Goal: Check status: Check status

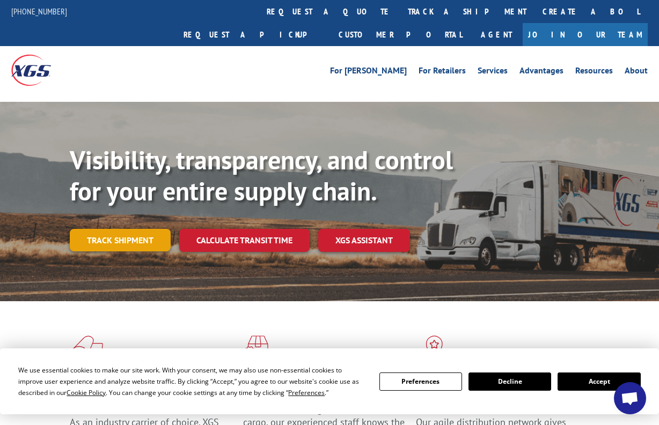
click at [155, 229] on link "Track shipment" at bounding box center [120, 240] width 101 height 23
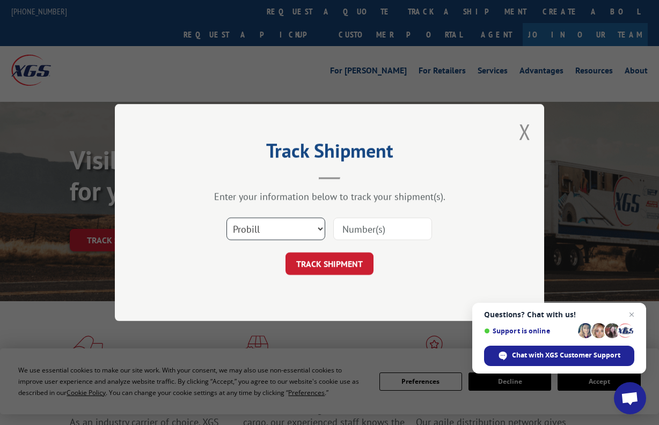
select select "bol"
click at [375, 231] on input at bounding box center [382, 229] width 99 height 23
paste input "3370330"
type input "3370330"
click at [339, 269] on button "TRACK SHIPMENT" at bounding box center [329, 264] width 88 height 23
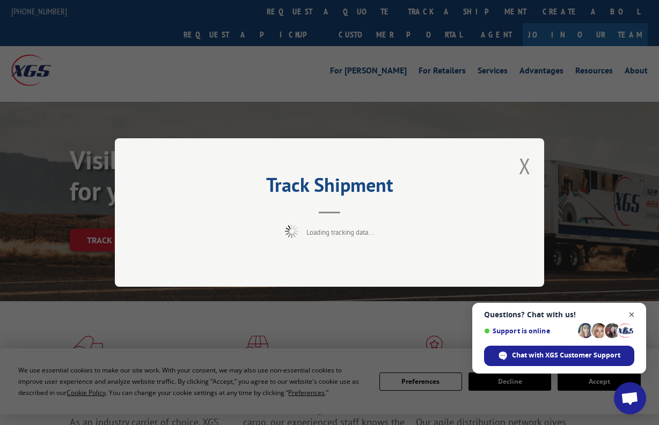
click at [631, 315] on span "Open chat" at bounding box center [631, 314] width 13 height 13
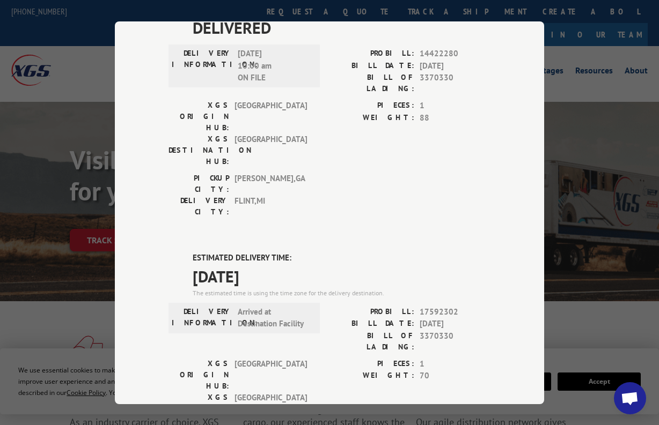
scroll to position [35, 0]
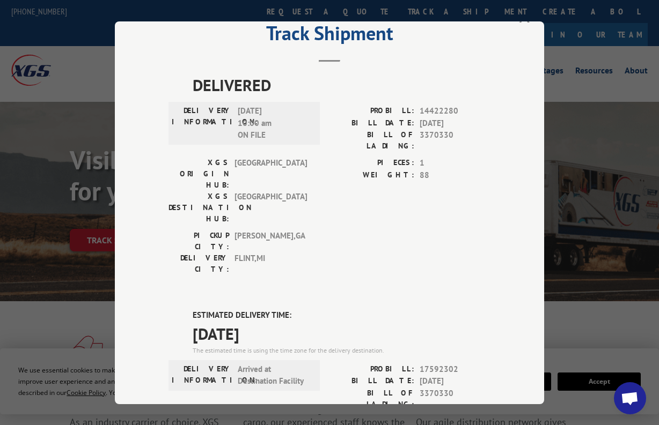
click at [565, 94] on div "Track Shipment DELIVERED DELIVERY INFORMATION: [DATE] 10:00 am ON FILE PROBILL:…" at bounding box center [329, 212] width 659 height 425
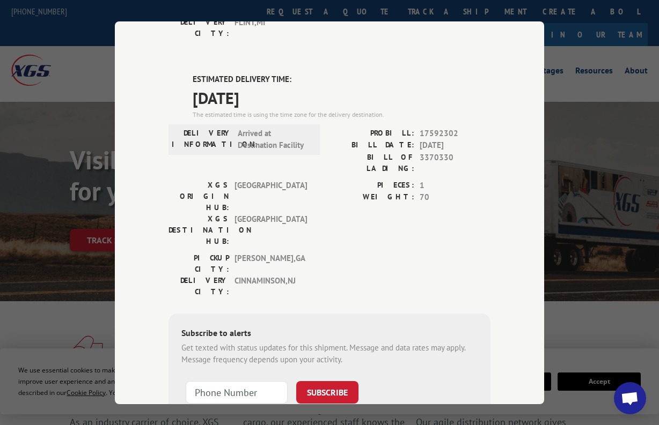
scroll to position [270, 0]
click at [554, 210] on div "Track Shipment DELIVERED DELIVERY INFORMATION: [DATE] 10:00 am ON FILE PROBILL:…" at bounding box center [329, 212] width 659 height 425
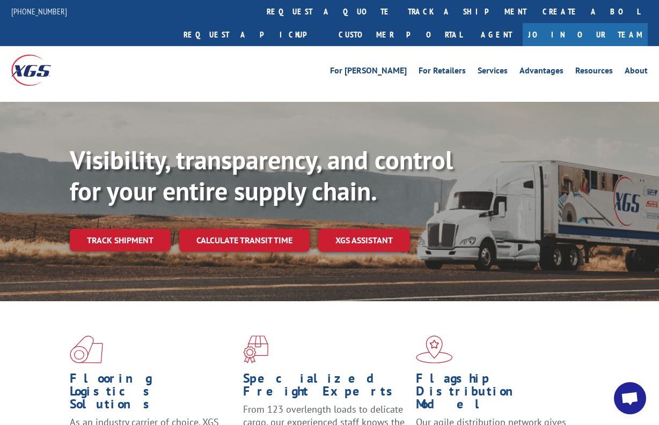
scroll to position [0, 0]
click at [628, 67] on link "About" at bounding box center [635, 73] width 23 height 12
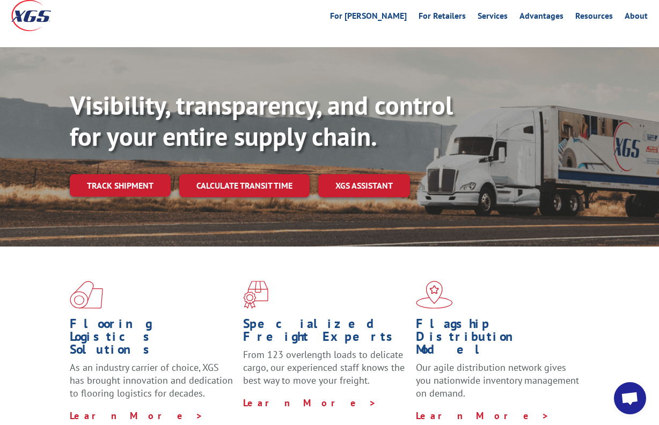
scroll to position [56, 0]
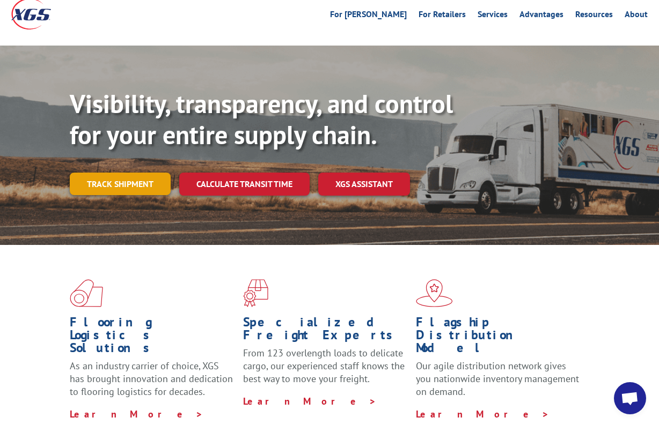
click at [141, 173] on link "Track shipment" at bounding box center [120, 184] width 101 height 23
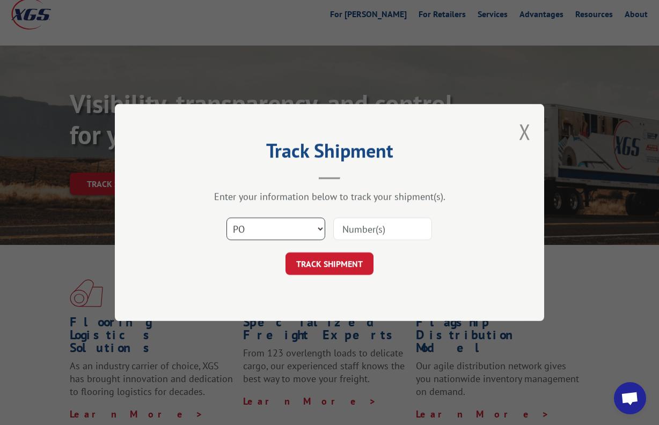
select select "bol"
click at [349, 231] on input at bounding box center [382, 229] width 99 height 23
type input "z"
paste input "3370330"
type input "3370330"
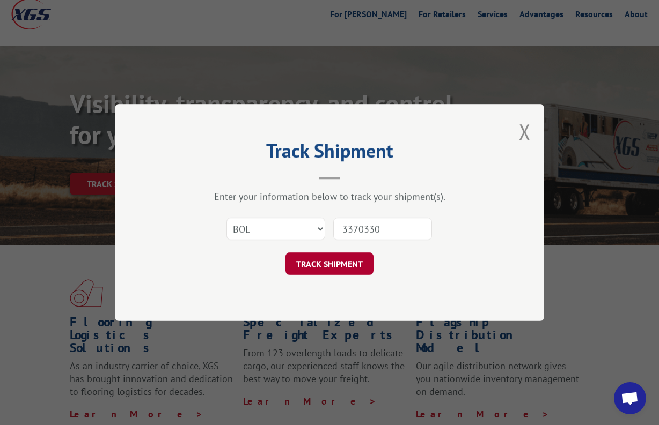
click at [327, 265] on button "TRACK SHIPMENT" at bounding box center [329, 264] width 88 height 23
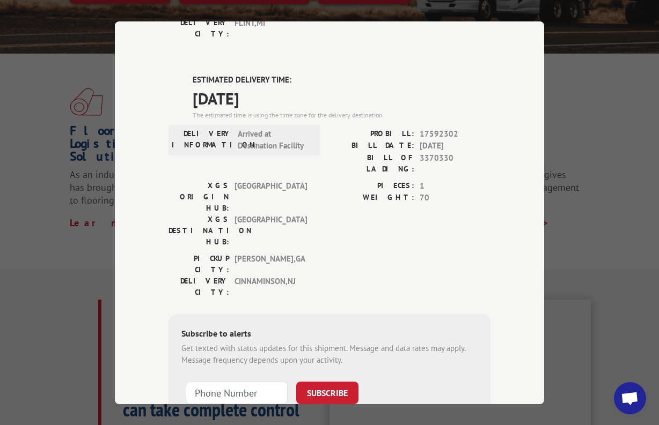
scroll to position [250, 0]
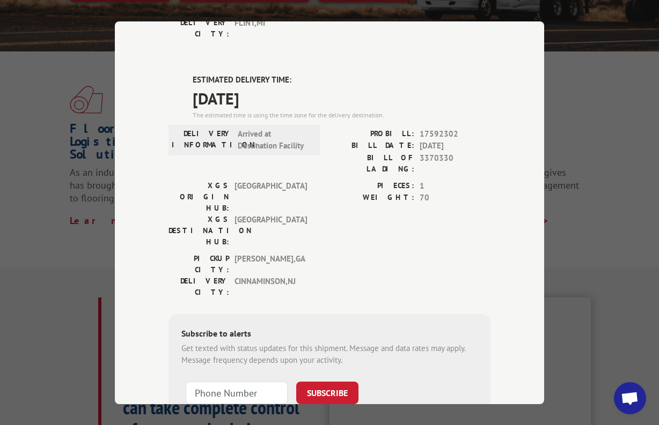
click at [575, 95] on div "Track Shipment DELIVERED DELIVERY INFORMATION: [DATE] 10:00 am ON FILE PROBILL:…" at bounding box center [329, 212] width 659 height 425
click at [396, 128] on div "PROBILL: 17592302 BILL DATE: [DATE] BILL OF LADING: 3370330" at bounding box center [409, 154] width 161 height 52
click at [415, 180] on div "PIECES: 1" at bounding box center [409, 186] width 161 height 12
click at [421, 180] on span "1" at bounding box center [454, 186] width 71 height 12
drag, startPoint x: 424, startPoint y: 112, endPoint x: 321, endPoint y: 107, distance: 103.7
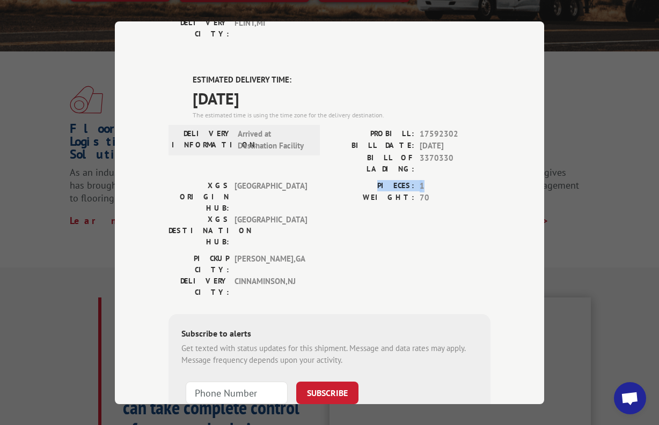
click at [321, 180] on div "XGS ORIGIN HUB: TUNNEL HILL XGS DESTINATION HUB: [GEOGRAPHIC_DATA] PIECES: 1 WE…" at bounding box center [329, 216] width 322 height 73
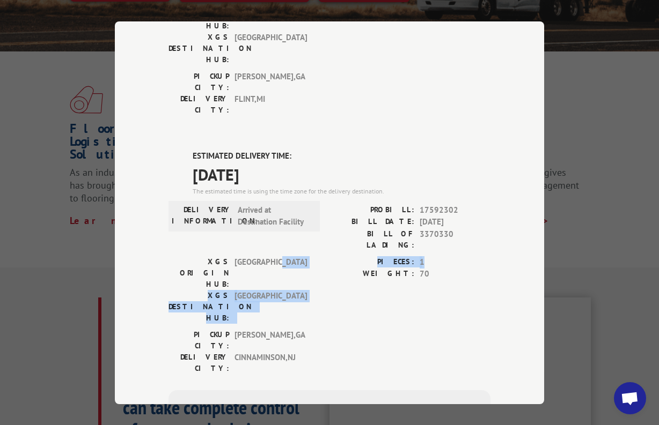
scroll to position [193, 0]
click at [364, 257] on label "PIECES:" at bounding box center [371, 263] width 85 height 12
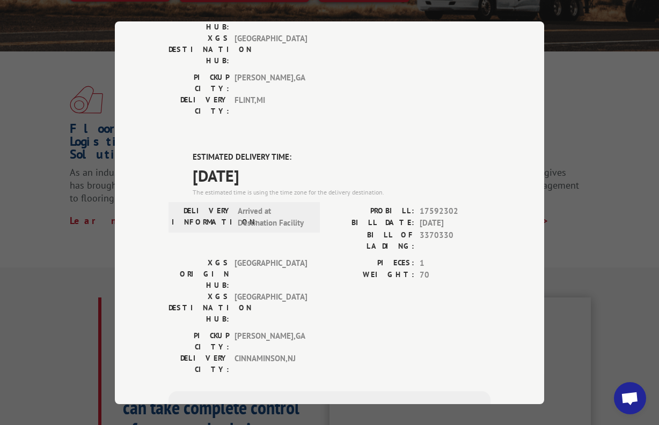
click at [251, 330] on span "[GEOGRAPHIC_DATA] , [GEOGRAPHIC_DATA]" at bounding box center [270, 341] width 72 height 23
click at [254, 291] on span "[GEOGRAPHIC_DATA]" at bounding box center [270, 308] width 72 height 34
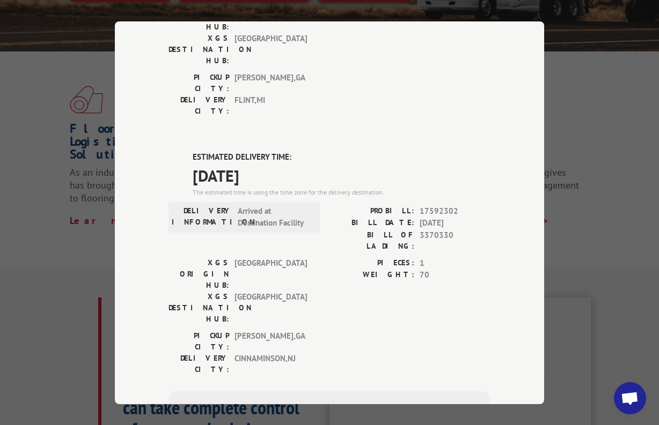
click at [249, 257] on span "[GEOGRAPHIC_DATA]" at bounding box center [270, 274] width 72 height 34
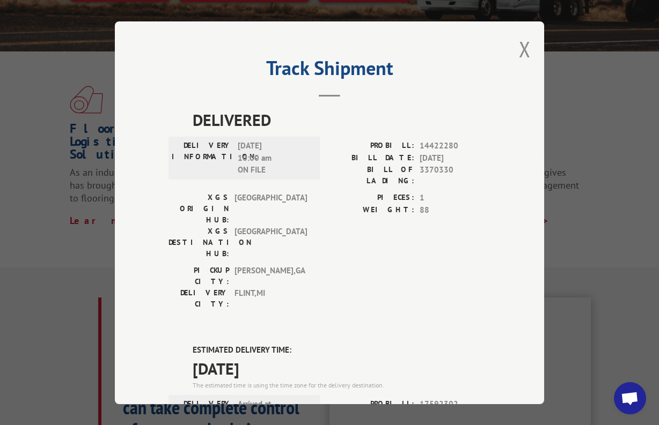
scroll to position [0, 0]
click at [518, 54] on div "Track Shipment DELIVERED DELIVERY INFORMATION: [DATE] 10:00 am ON FILE PROBILL:…" at bounding box center [329, 212] width 429 height 383
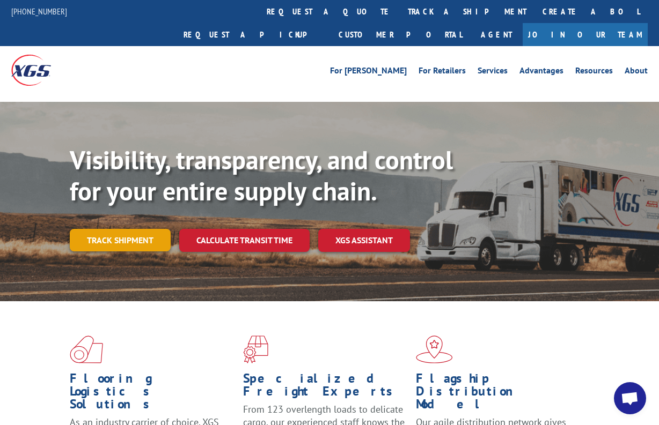
click at [151, 229] on link "Track shipment" at bounding box center [120, 240] width 101 height 23
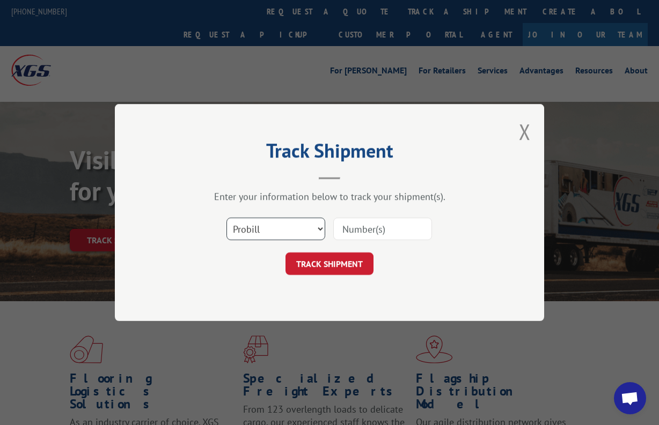
select select "bol"
click at [356, 240] on input at bounding box center [382, 229] width 99 height 23
paste input "644996"
type input "644996"
click at [344, 263] on button "TRACK SHIPMENT" at bounding box center [329, 264] width 88 height 23
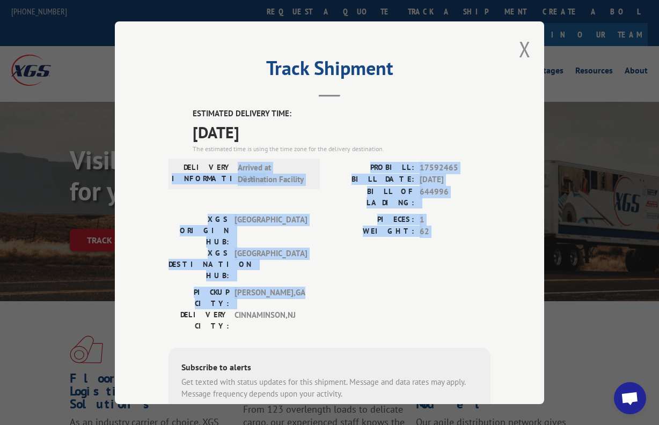
drag, startPoint x: 313, startPoint y: 250, endPoint x: 233, endPoint y: 169, distance: 113.8
click at [233, 169] on div "ESTIMATED DELIVERY TIME: [DATE] The estimated time is using the time zone for t…" at bounding box center [329, 301] width 322 height 386
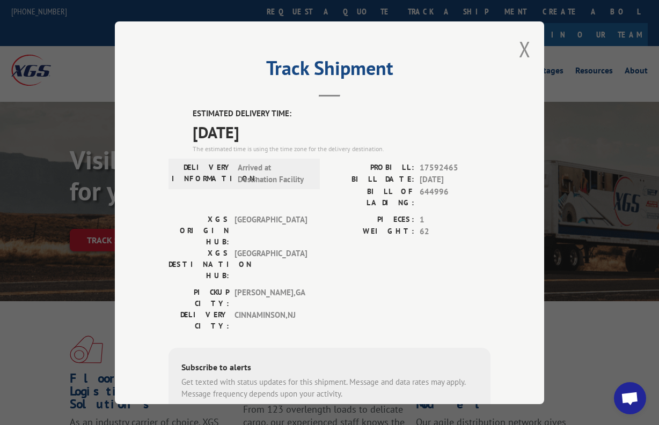
click at [293, 213] on span "[GEOGRAPHIC_DATA]" at bounding box center [270, 230] width 72 height 34
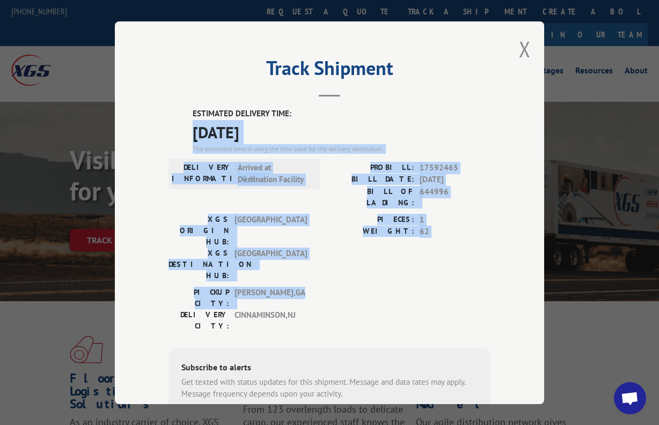
drag, startPoint x: 296, startPoint y: 248, endPoint x: 363, endPoint y: 109, distance: 155.0
click at [364, 109] on div "ESTIMATED DELIVERY TIME: [DATE] The estimated time is using the time zone for t…" at bounding box center [329, 301] width 322 height 386
click at [529, 42] on button "Close modal" at bounding box center [525, 49] width 12 height 28
